Goal: Information Seeking & Learning: Learn about a topic

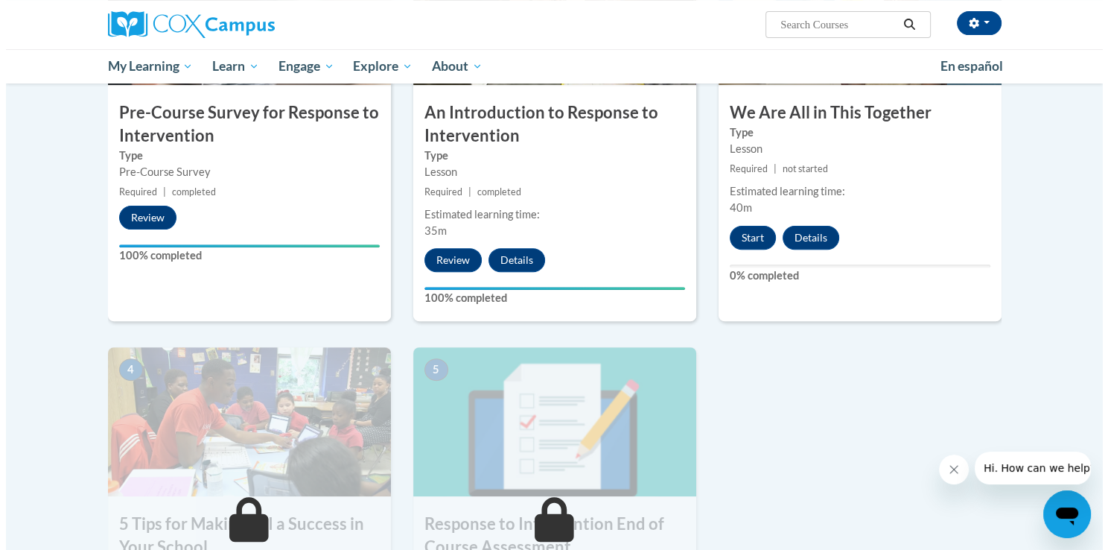
scroll to position [455, 0]
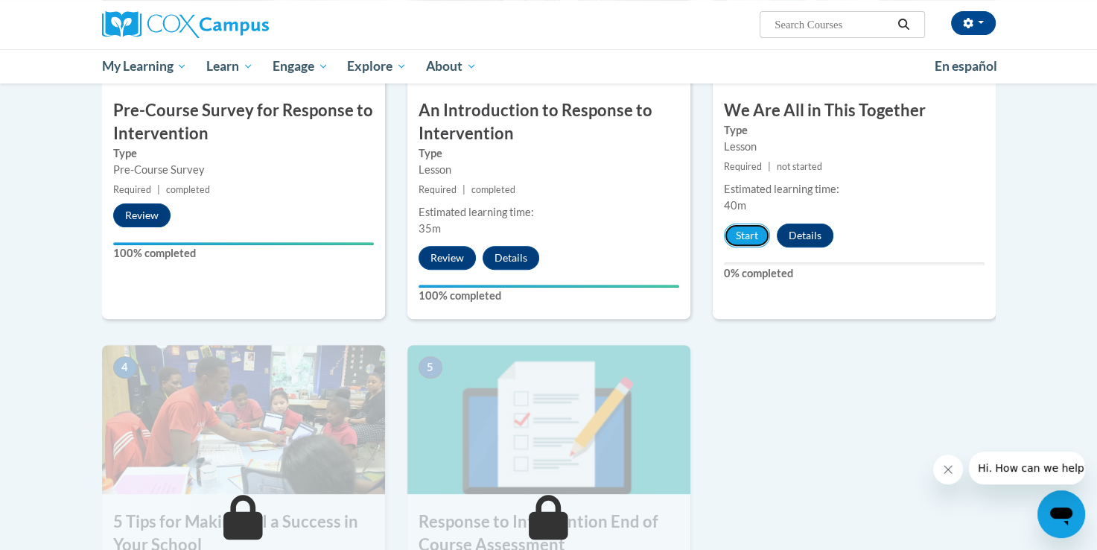
click at [754, 232] on button "Start" at bounding box center [747, 235] width 46 height 24
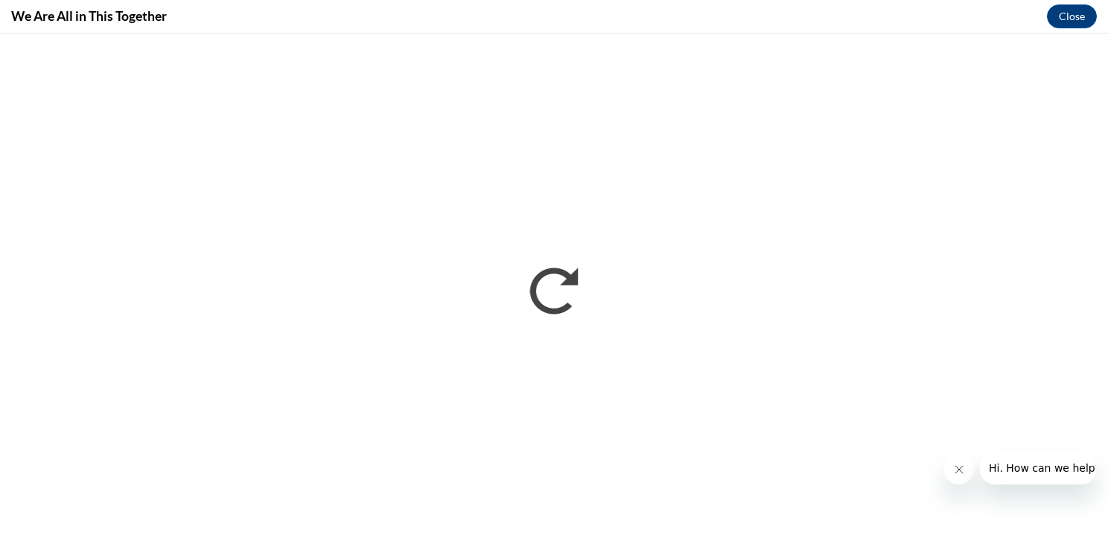
scroll to position [0, 0]
